Goal: Task Accomplishment & Management: Use online tool/utility

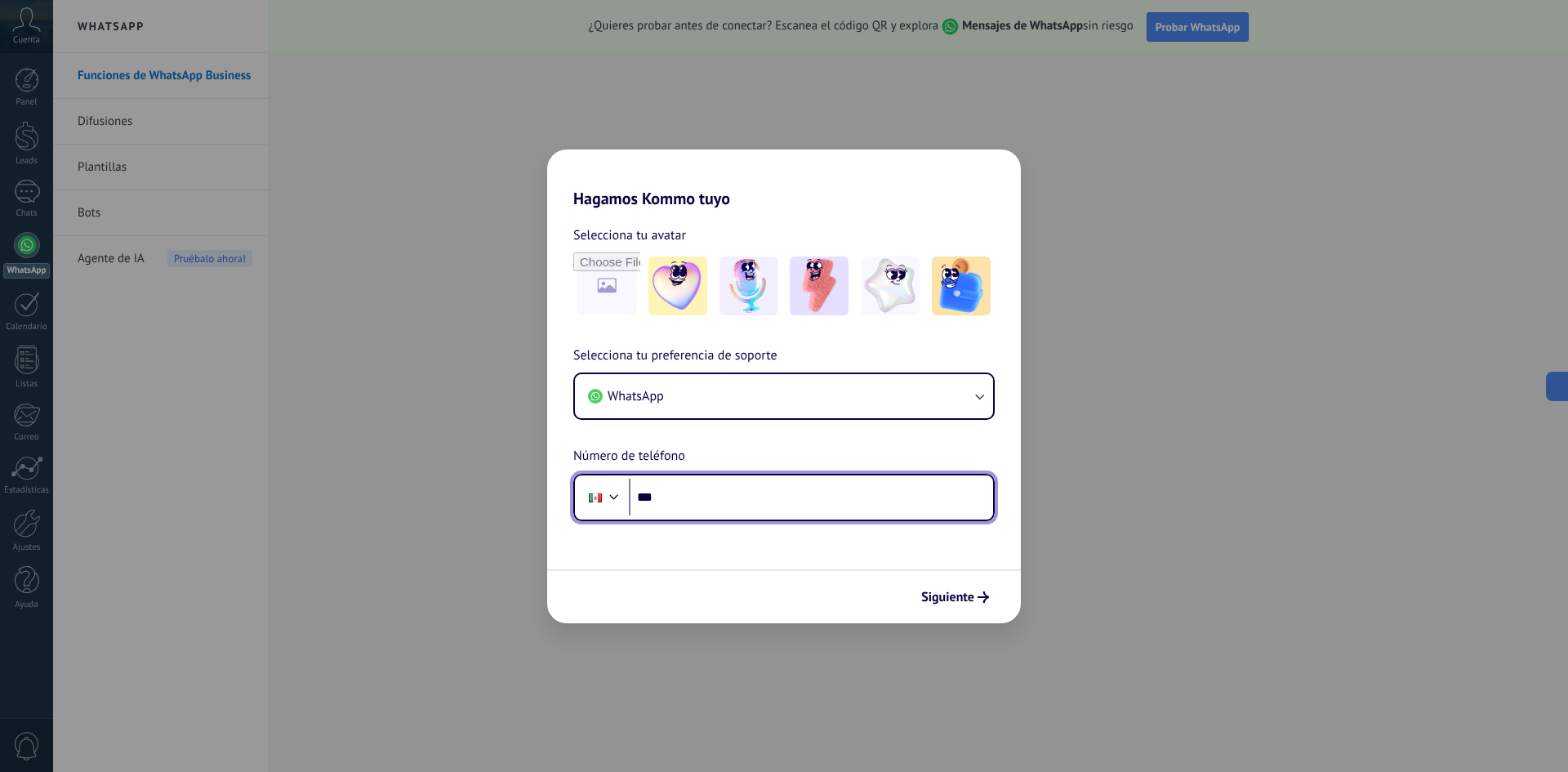
click at [705, 493] on input "***" at bounding box center [811, 497] width 365 height 37
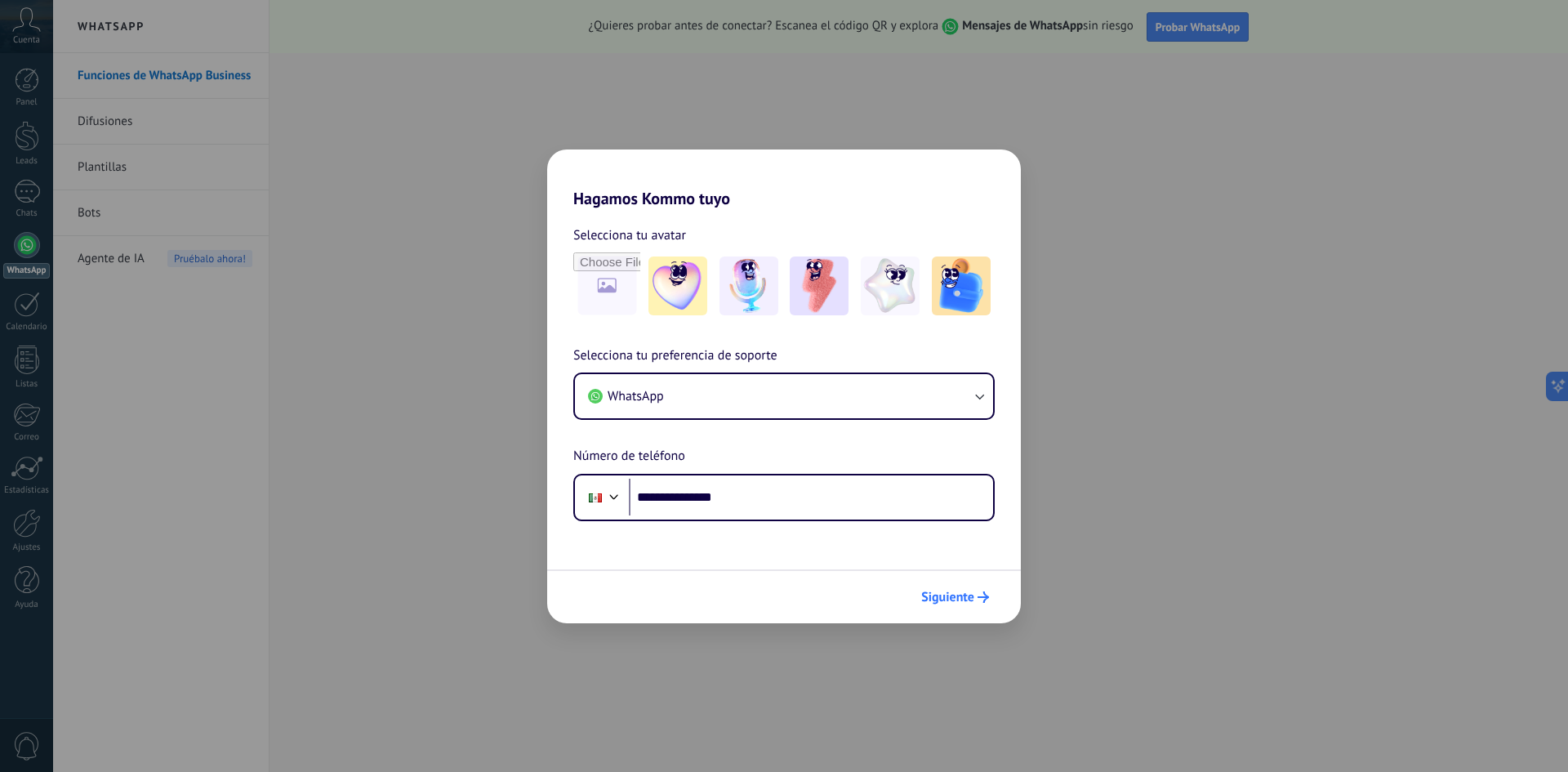
click at [969, 608] on button "Siguiente" at bounding box center [956, 597] width 82 height 27
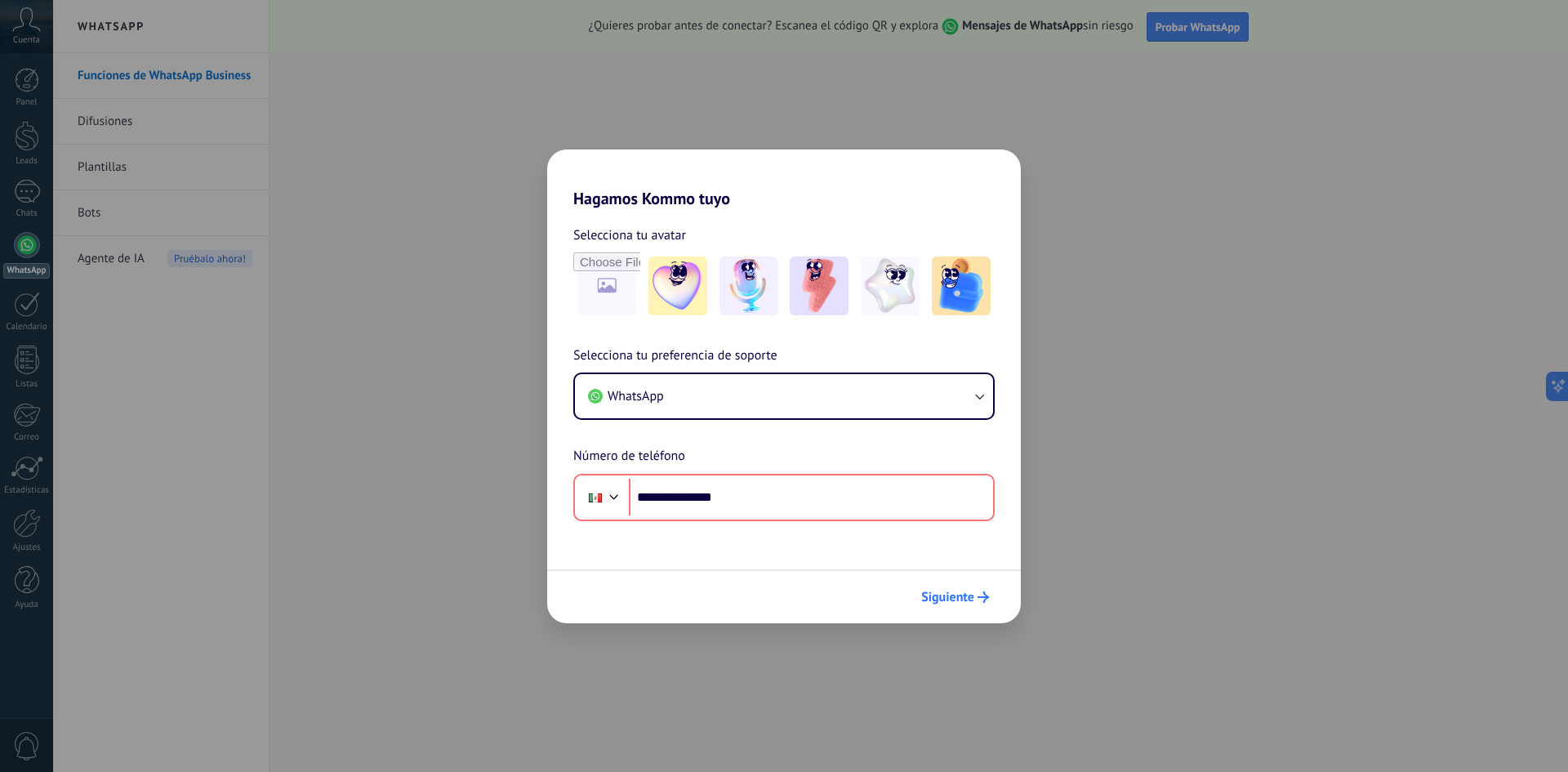
click at [969, 603] on span "Siguiente" at bounding box center [948, 597] width 53 height 12
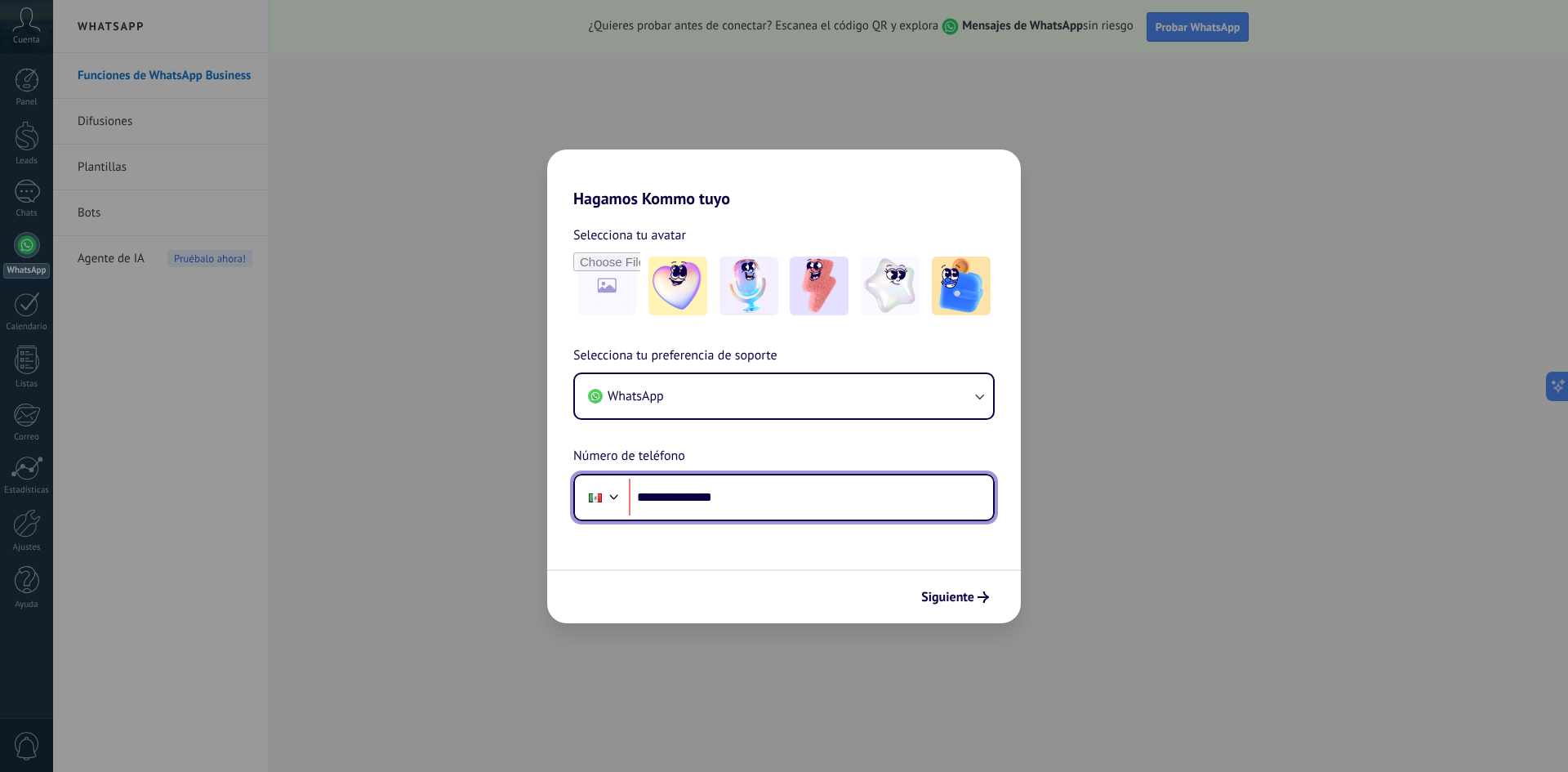
click at [786, 489] on input "**********" at bounding box center [811, 497] width 365 height 37
type input "**"
type input "**********"
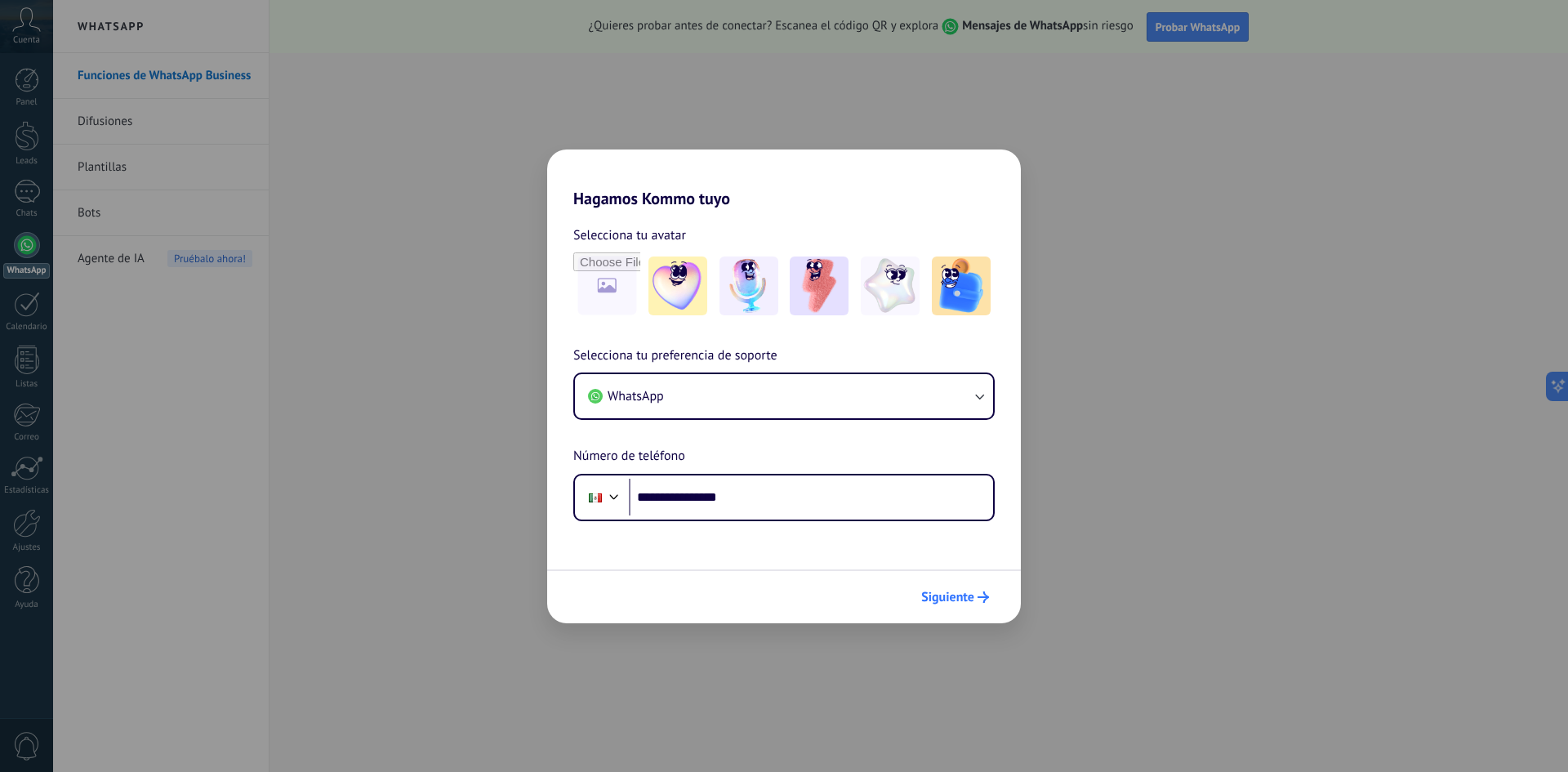
click at [956, 587] on button "Siguiente" at bounding box center [956, 597] width 82 height 27
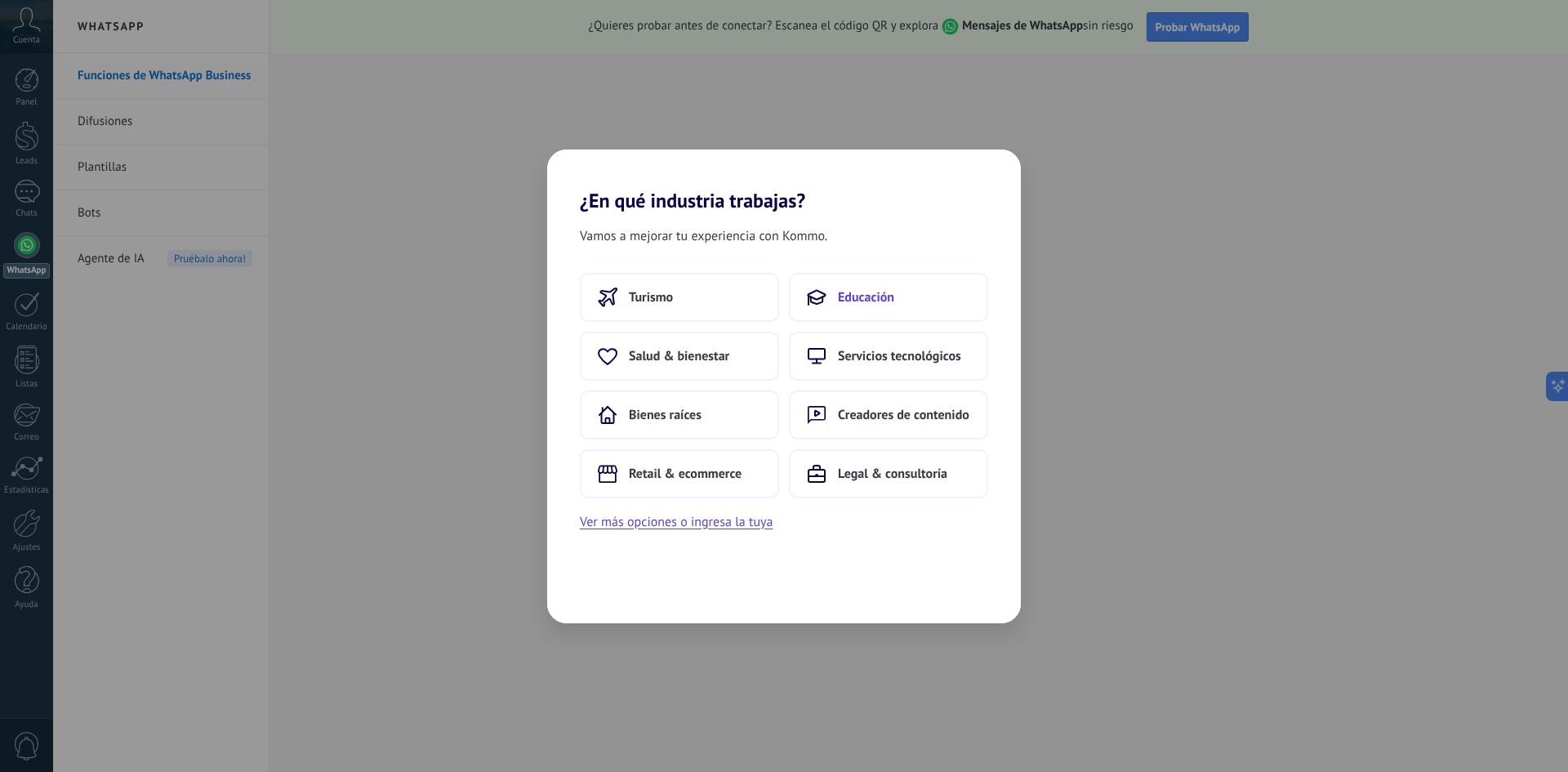
click at [816, 289] on icon at bounding box center [817, 297] width 20 height 20
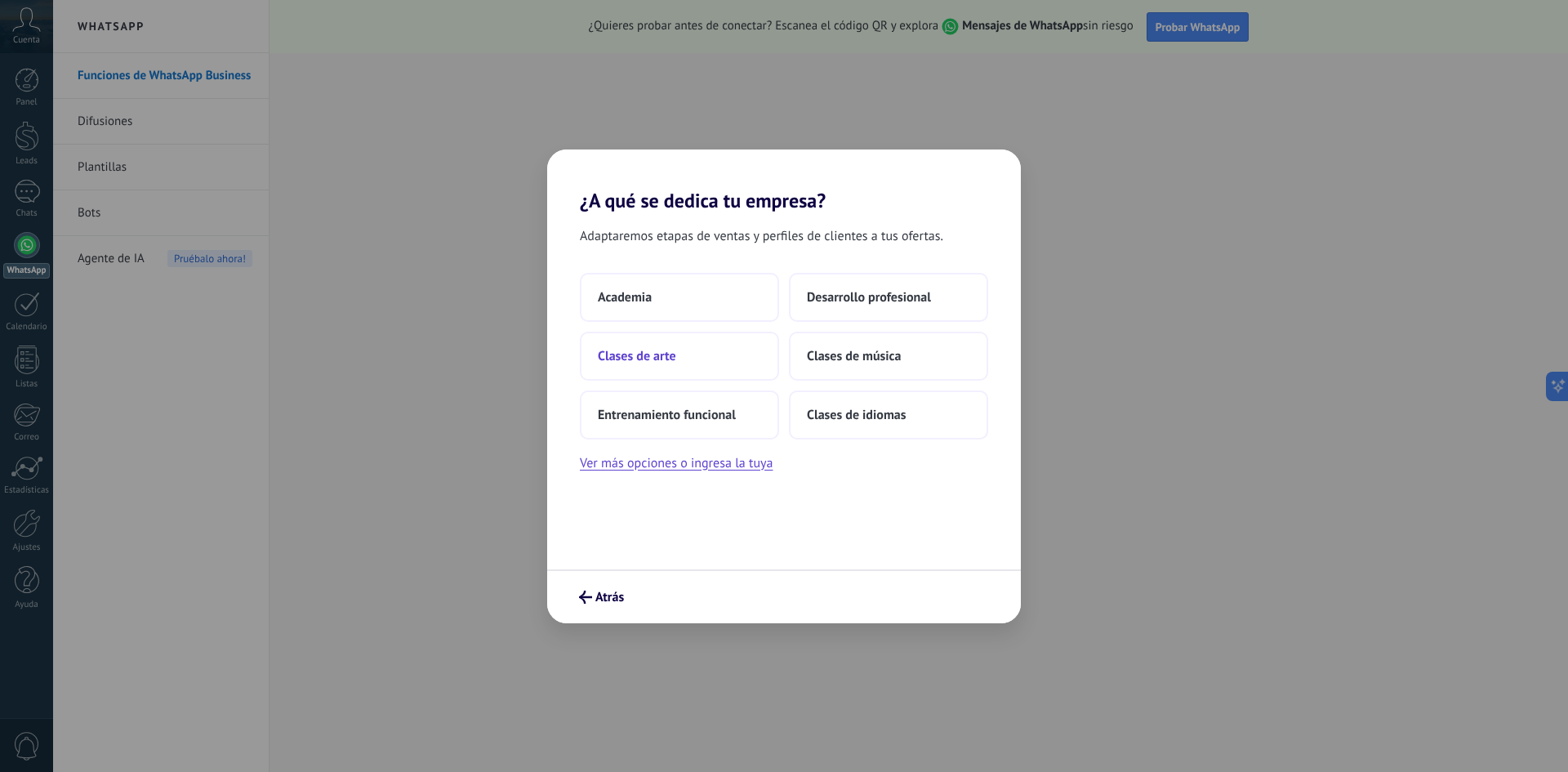
click at [700, 367] on button "Clases de arte" at bounding box center [679, 356] width 199 height 49
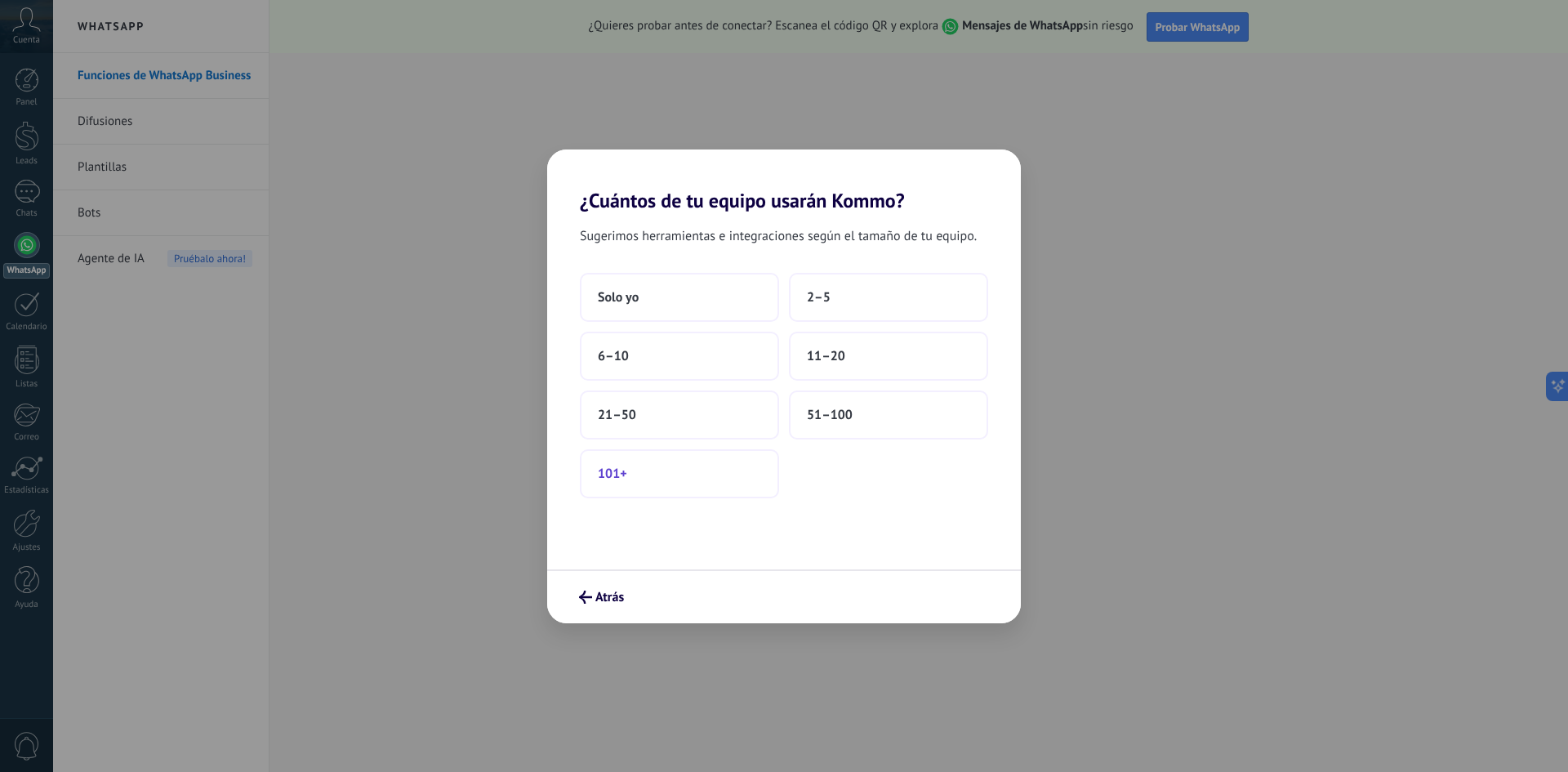
click at [727, 477] on button "101+" at bounding box center [679, 473] width 199 height 49
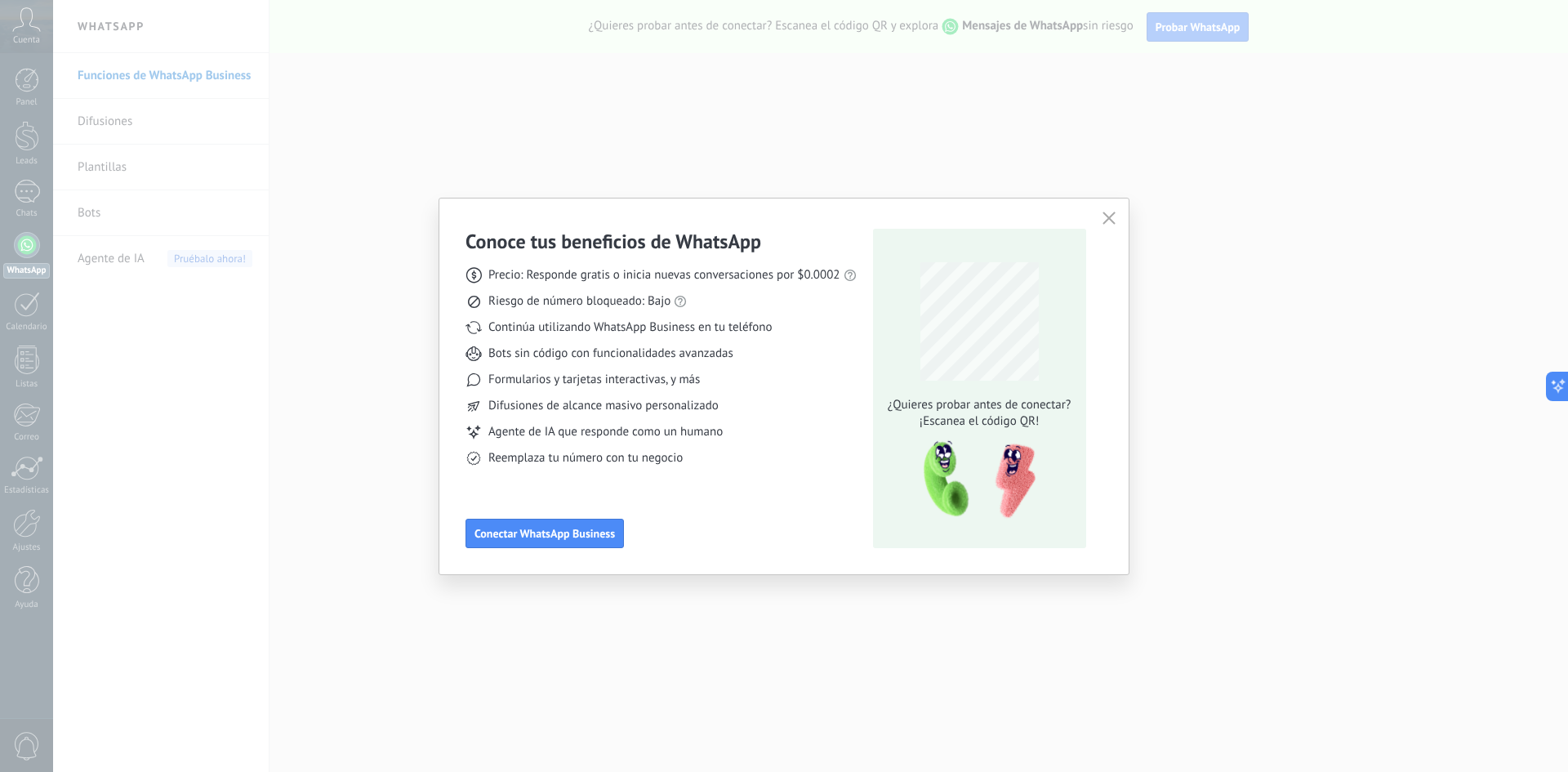
click at [1111, 215] on icon "button" at bounding box center [1108, 217] width 13 height 13
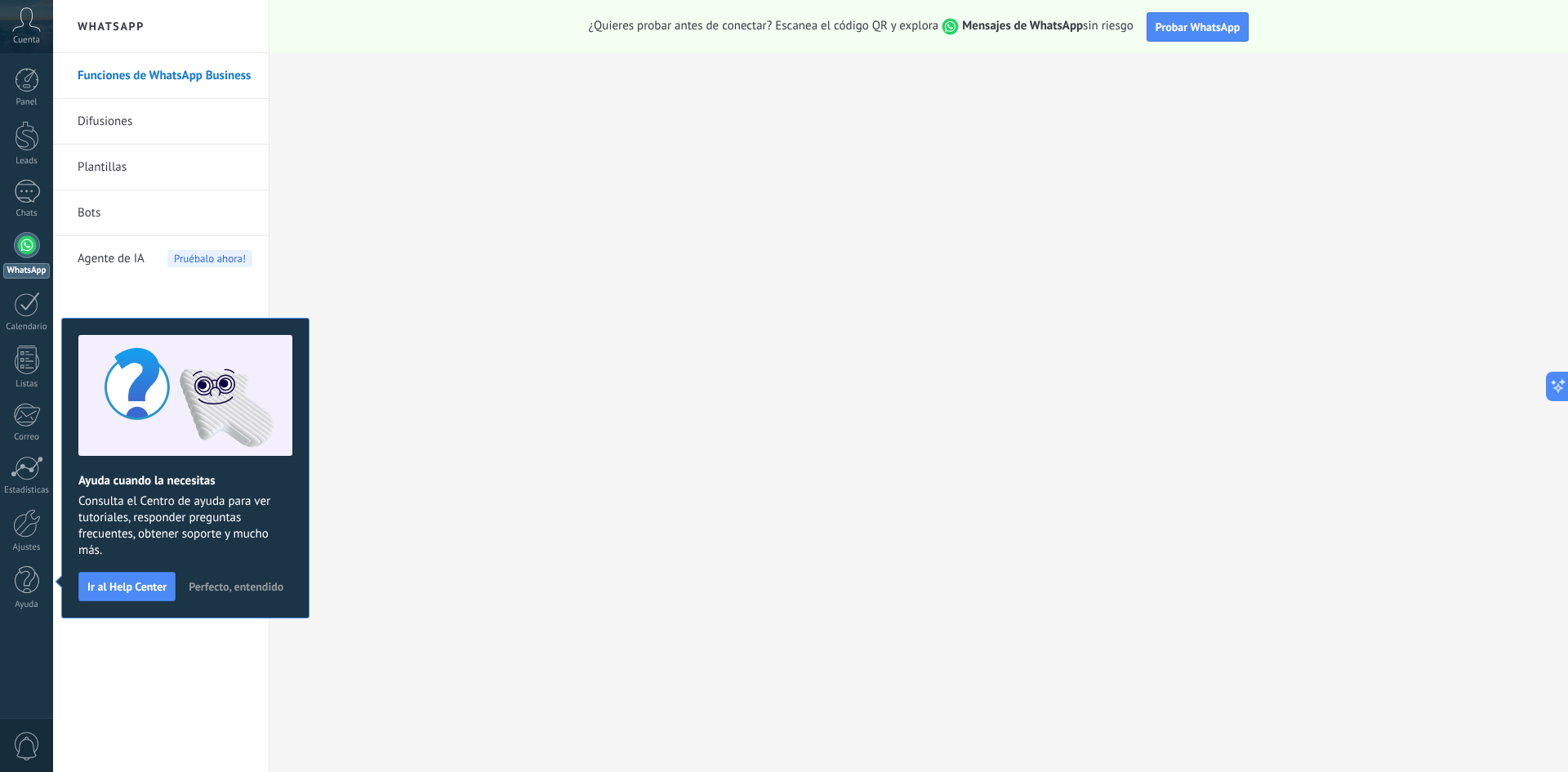
click at [227, 584] on span "Perfecto, entendido" at bounding box center [236, 587] width 95 height 12
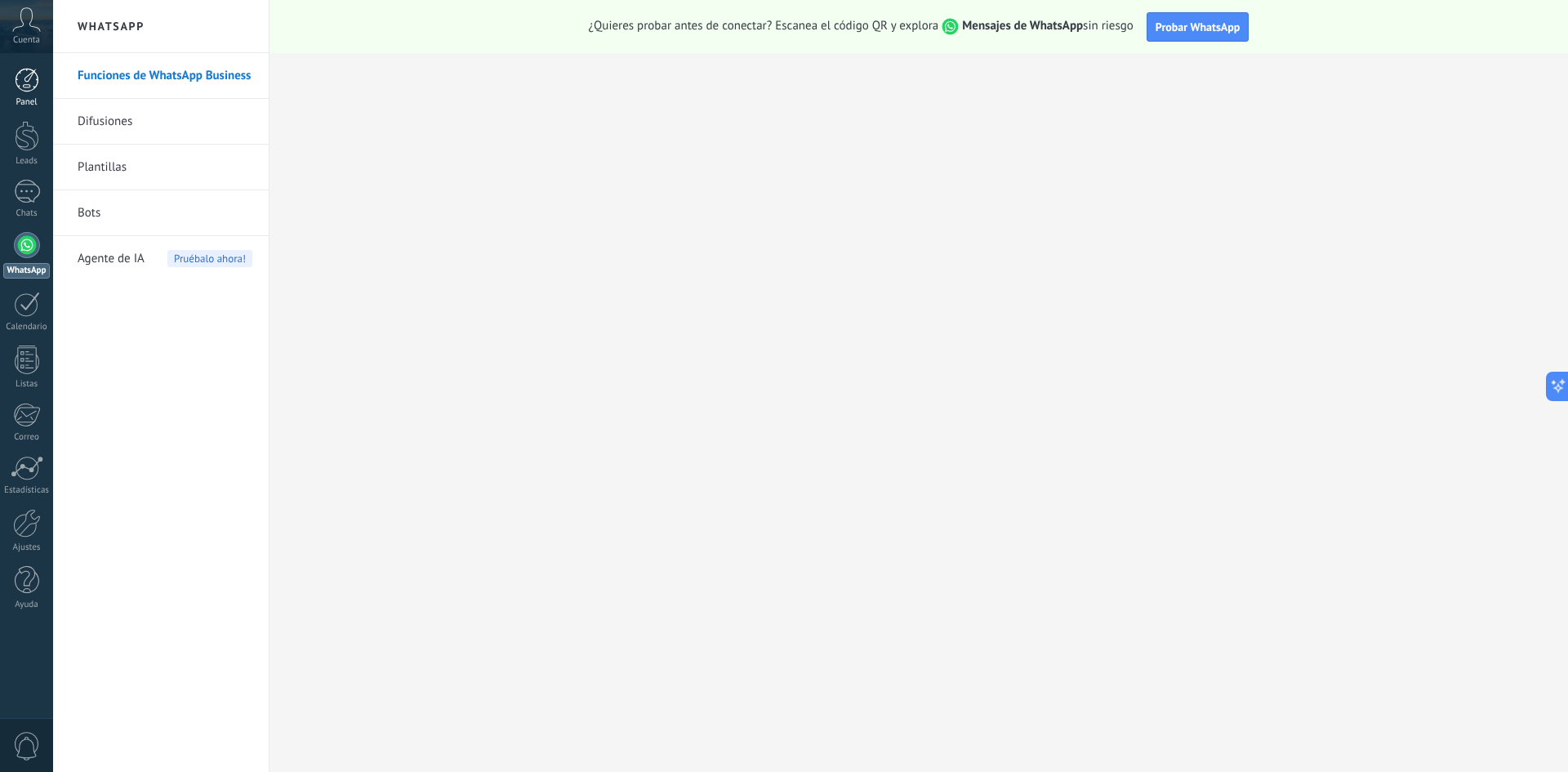
click at [26, 80] on div at bounding box center [26, 79] width 24 height 24
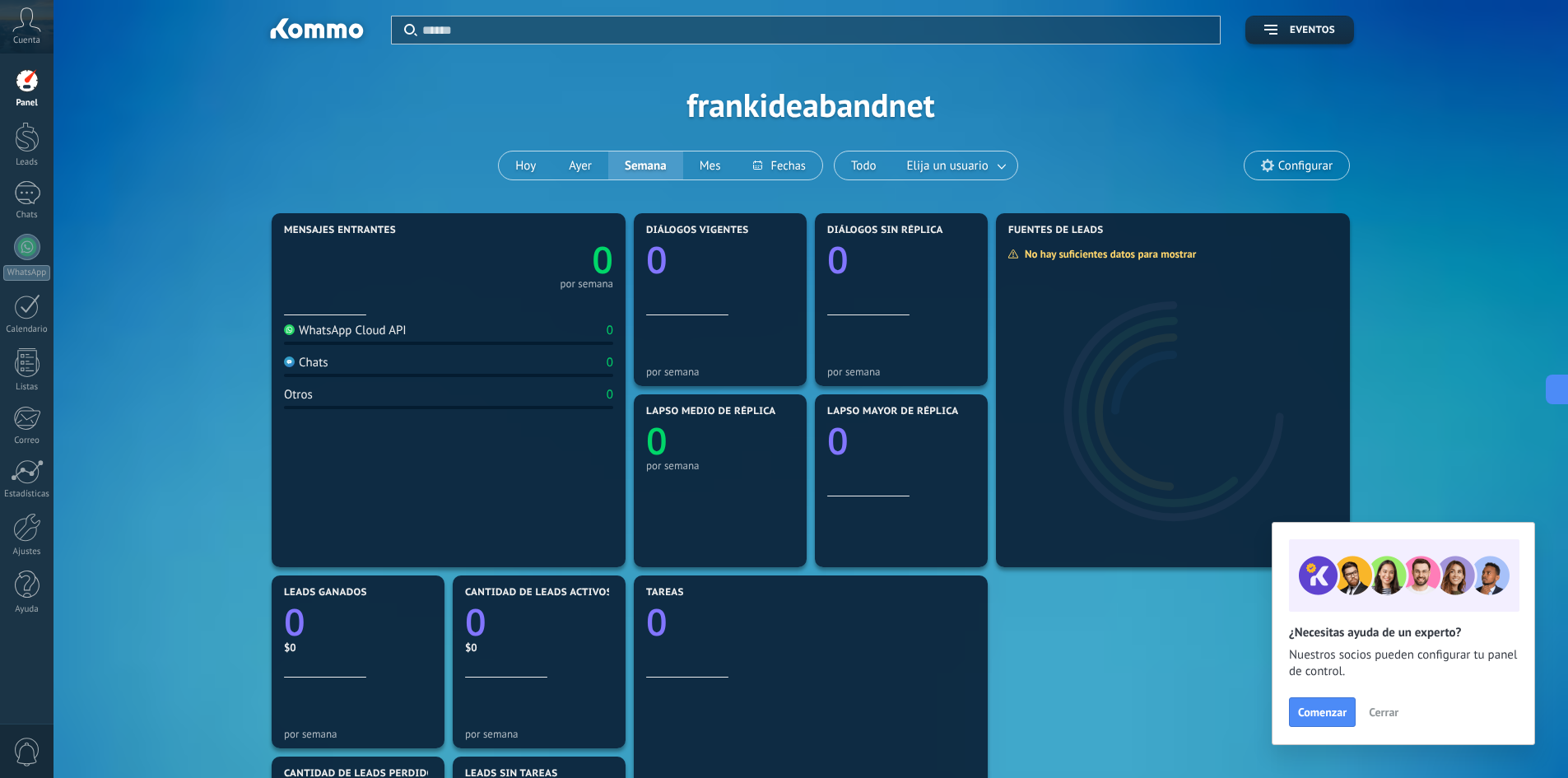
click at [1391, 713] on span "Cerrar" at bounding box center [1383, 712] width 30 height 12
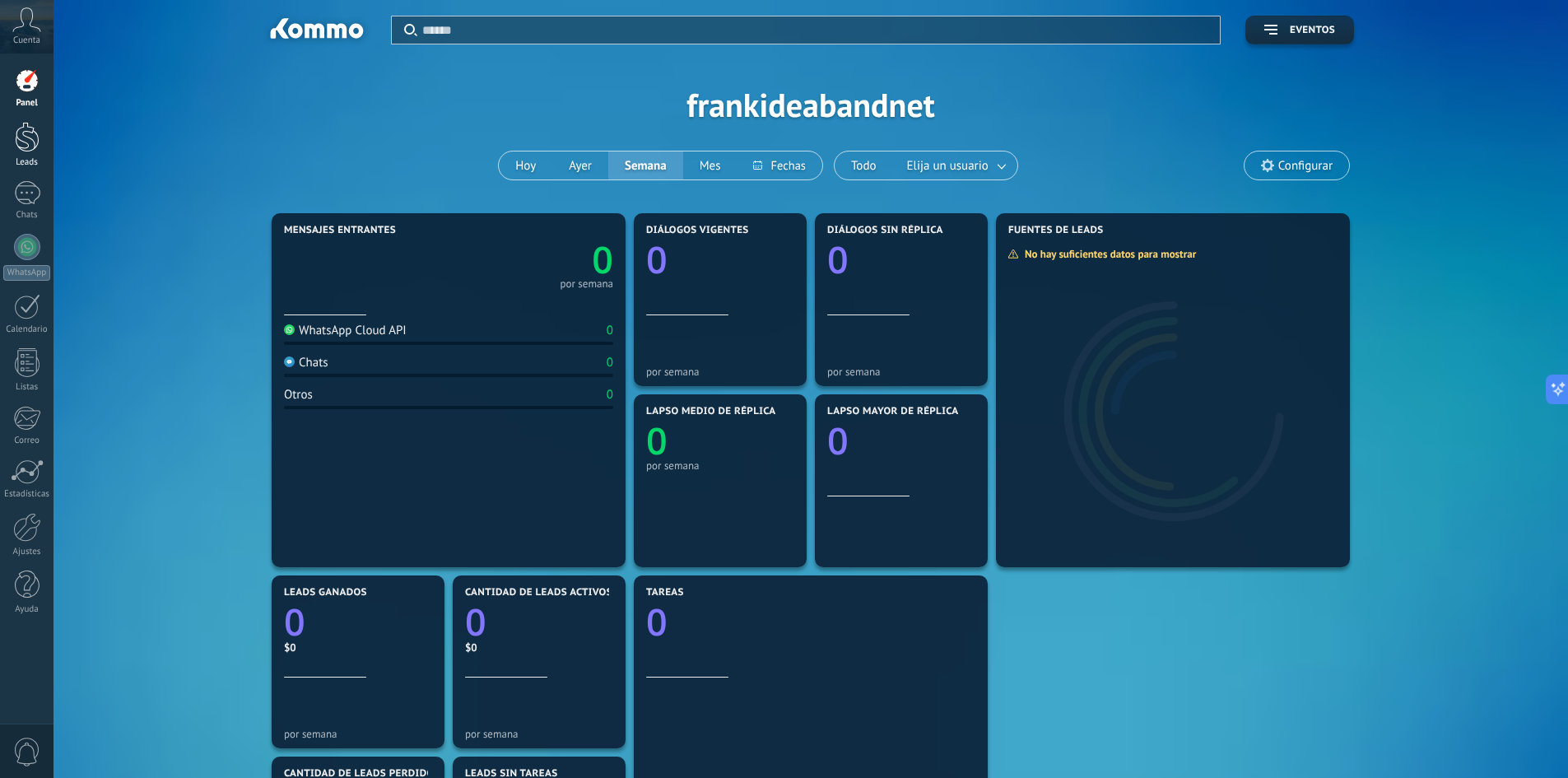
click at [15, 140] on div at bounding box center [27, 136] width 25 height 31
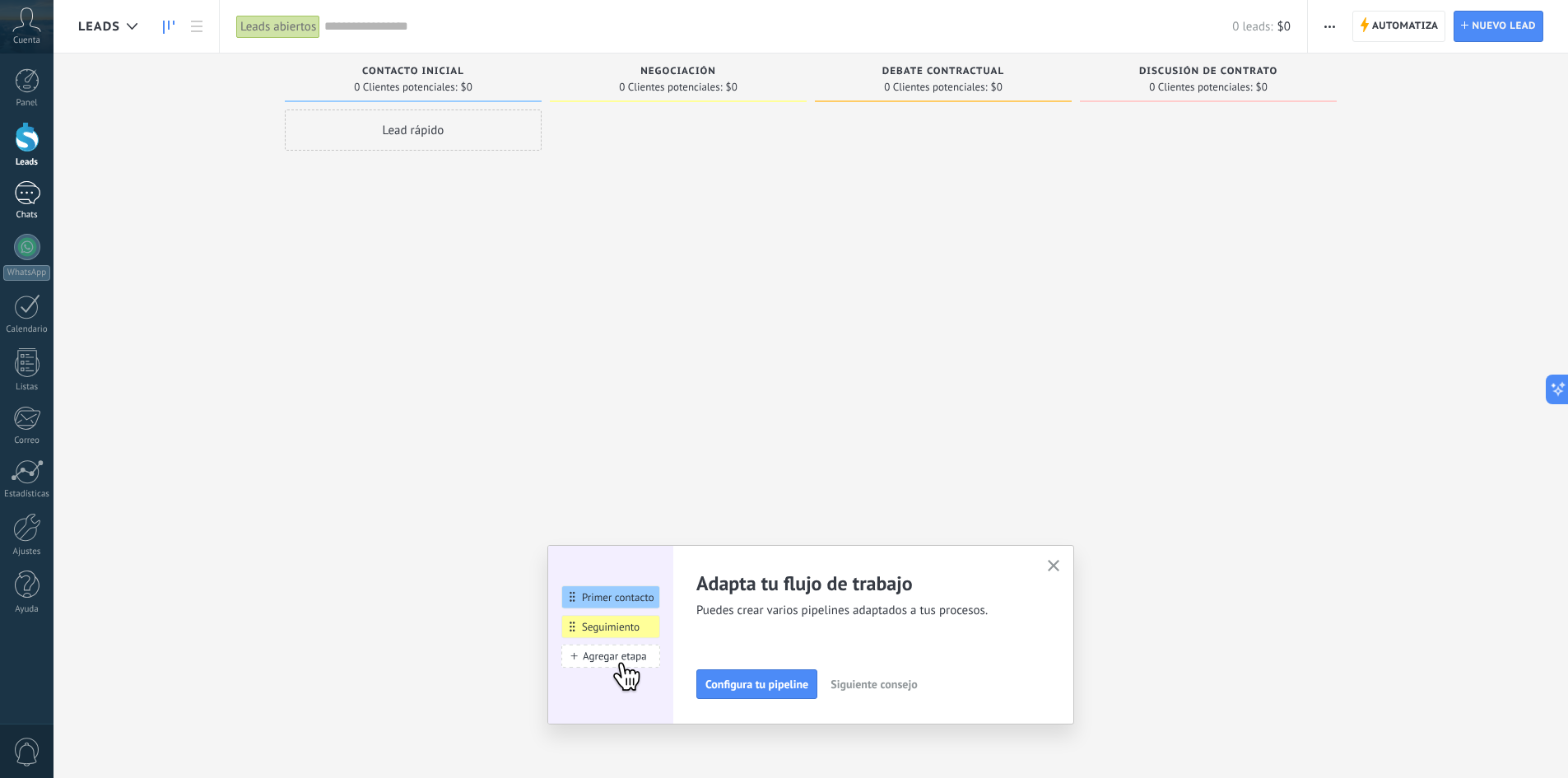
click at [38, 194] on div at bounding box center [27, 193] width 27 height 24
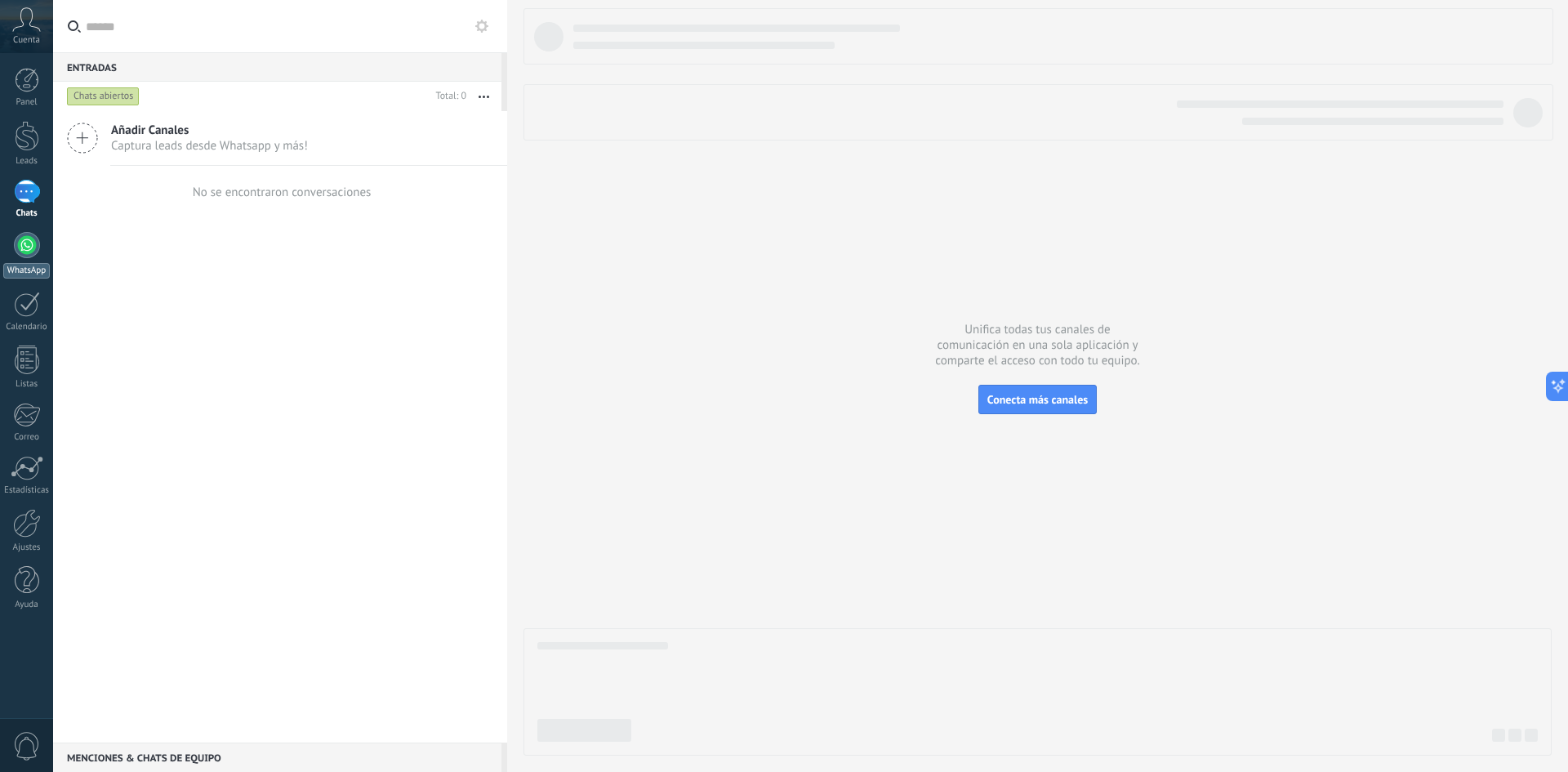
click at [27, 241] on div at bounding box center [26, 245] width 26 height 26
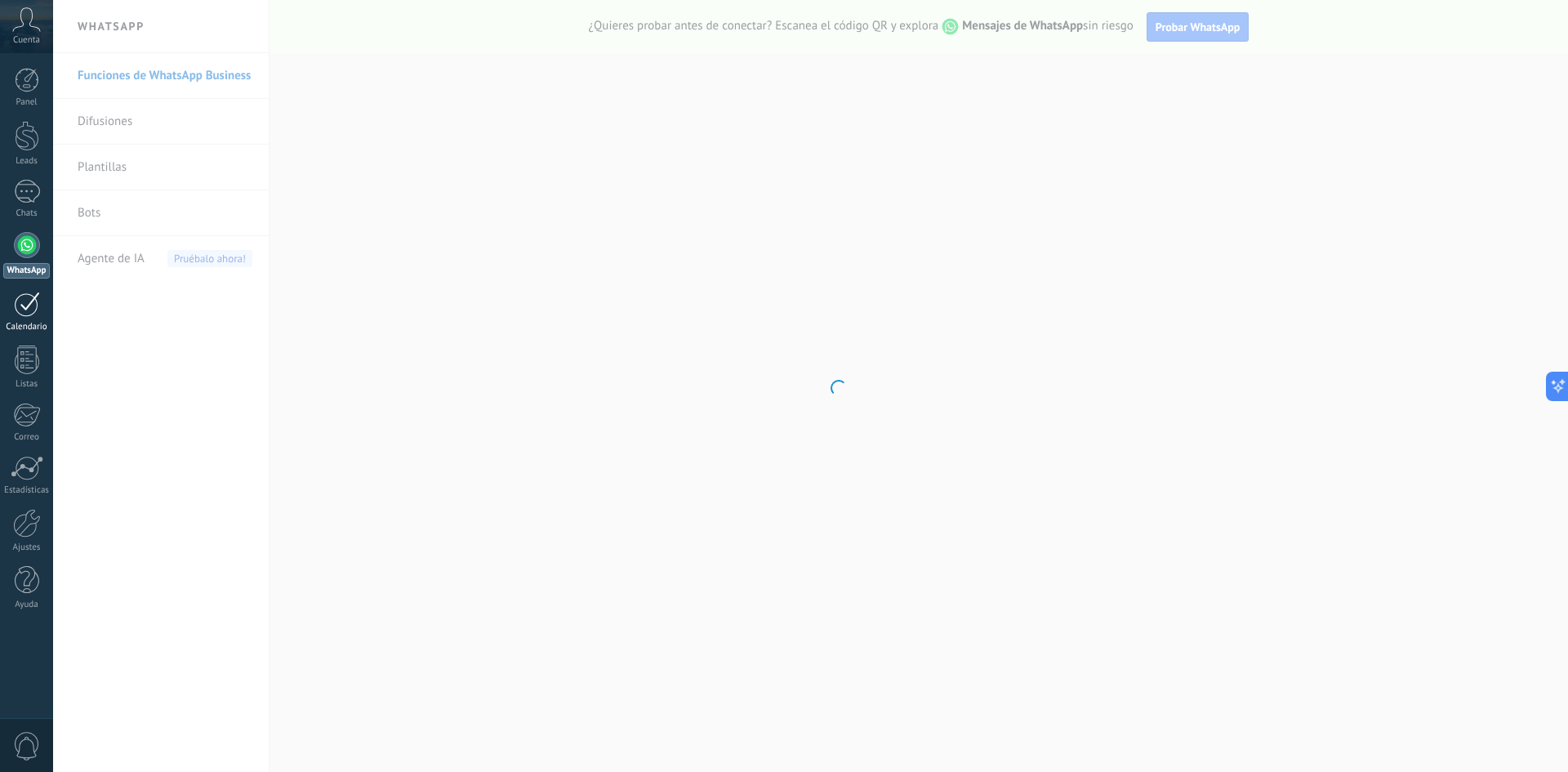
click at [24, 319] on link "Calendario" at bounding box center [26, 313] width 53 height 41
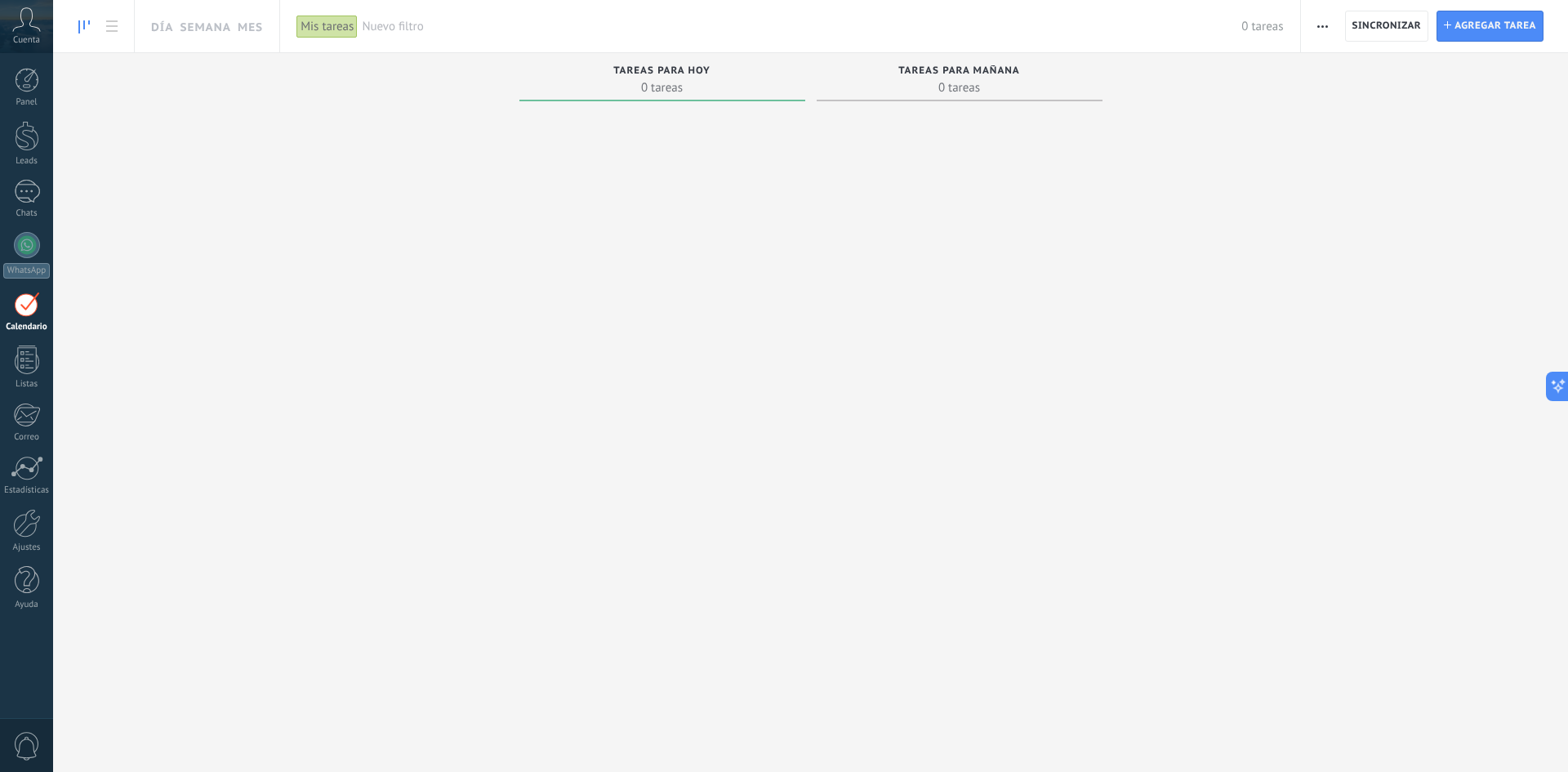
click at [25, 41] on span "Cuenta" at bounding box center [26, 40] width 27 height 11
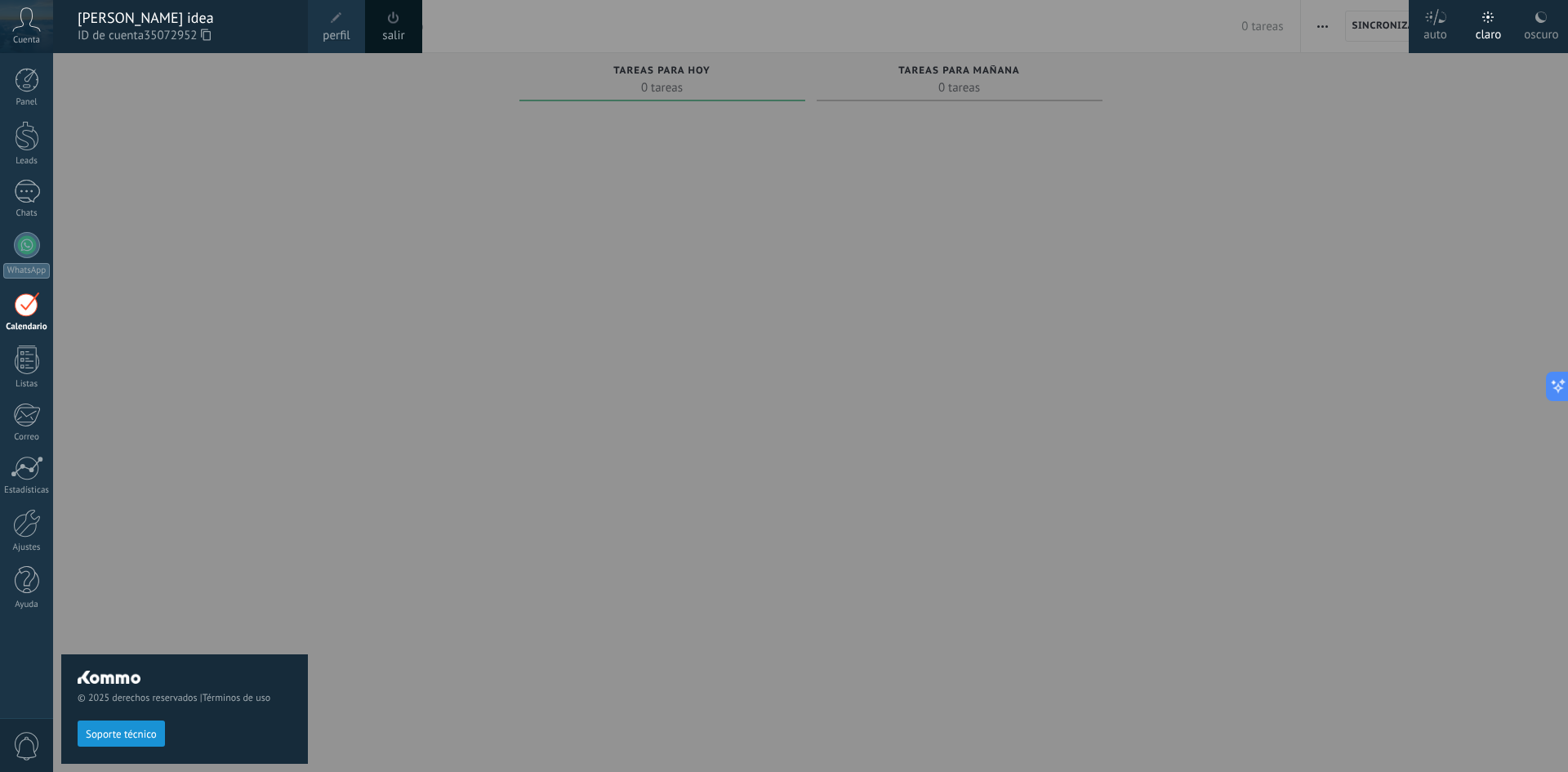
click at [183, 85] on div "© 2025 derechos reservados | Términos de uso Soporte técnico" at bounding box center [185, 412] width 247 height 719
click at [28, 464] on div at bounding box center [26, 467] width 32 height 24
